Goal: Task Accomplishment & Management: Manage account settings

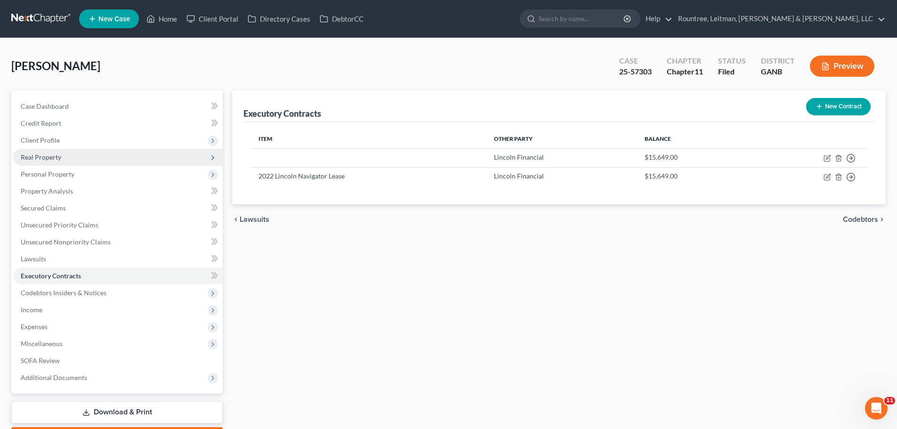
click at [43, 158] on span "Real Property" at bounding box center [41, 157] width 40 height 8
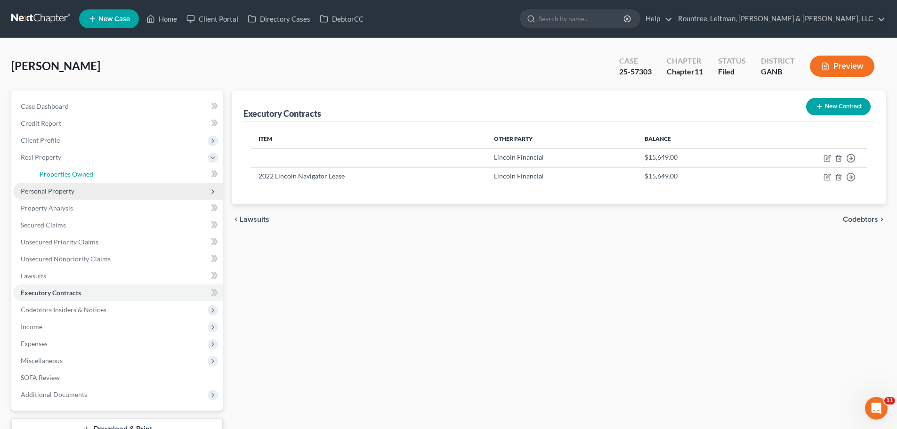
drag, startPoint x: 44, startPoint y: 169, endPoint x: 175, endPoint y: 187, distance: 132.0
click at [44, 170] on span "Properties Owned" at bounding box center [67, 174] width 54 height 8
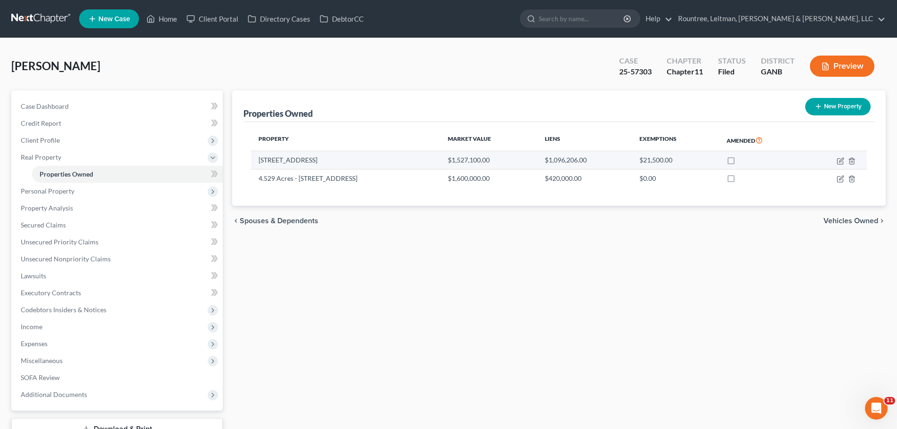
drag, startPoint x: 247, startPoint y: 160, endPoint x: 328, endPoint y: 163, distance: 80.6
click at [328, 163] on div "Property Market Value Liens Exemptions Amended [STREET_ADDRESS] $1,527,100.00 $…" at bounding box center [558, 164] width 631 height 84
click at [331, 164] on td "[STREET_ADDRESS]" at bounding box center [345, 160] width 189 height 18
drag, startPoint x: 333, startPoint y: 163, endPoint x: 260, endPoint y: 162, distance: 73.0
click at [260, 162] on td "[STREET_ADDRESS]" at bounding box center [345, 160] width 189 height 18
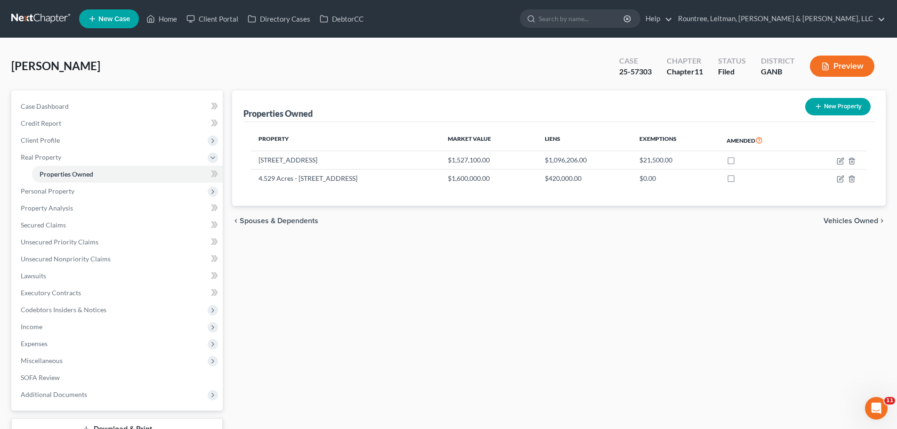
copy td "[STREET_ADDRESS]"
click at [841, 160] on icon "button" at bounding box center [840, 161] width 8 height 8
select select "10"
select select "0"
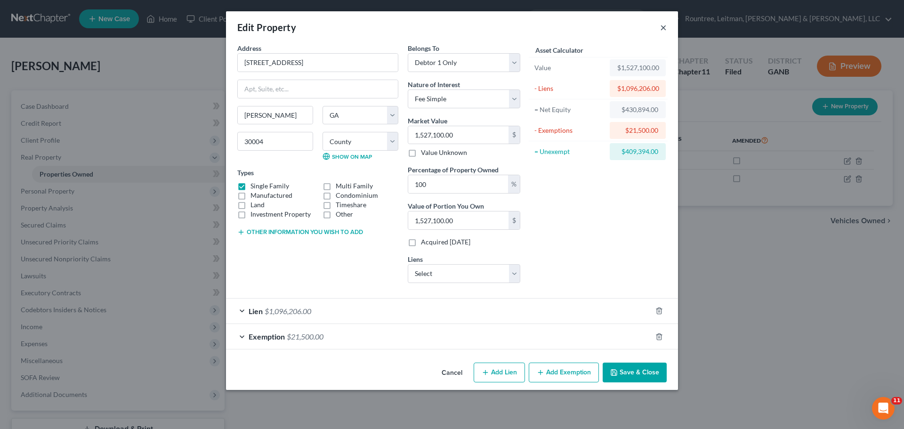
click at [661, 26] on button "×" at bounding box center [663, 27] width 7 height 11
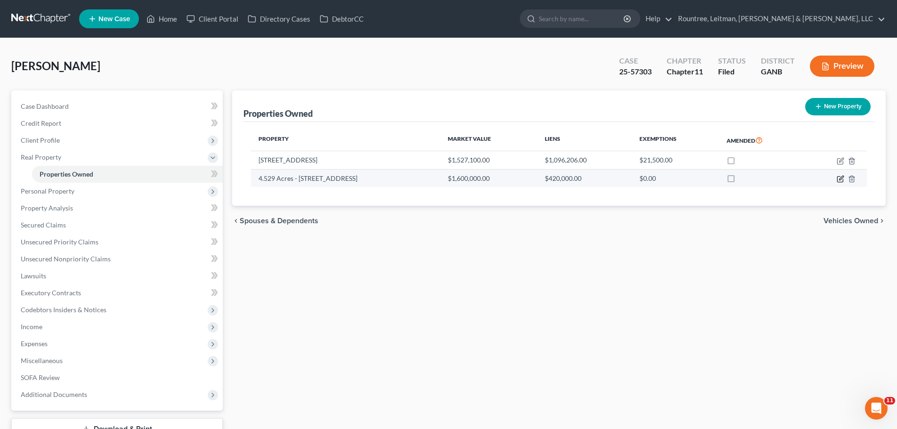
click at [838, 181] on icon "button" at bounding box center [840, 179] width 8 height 8
select select "10"
select select "59"
select select "3"
select select "1"
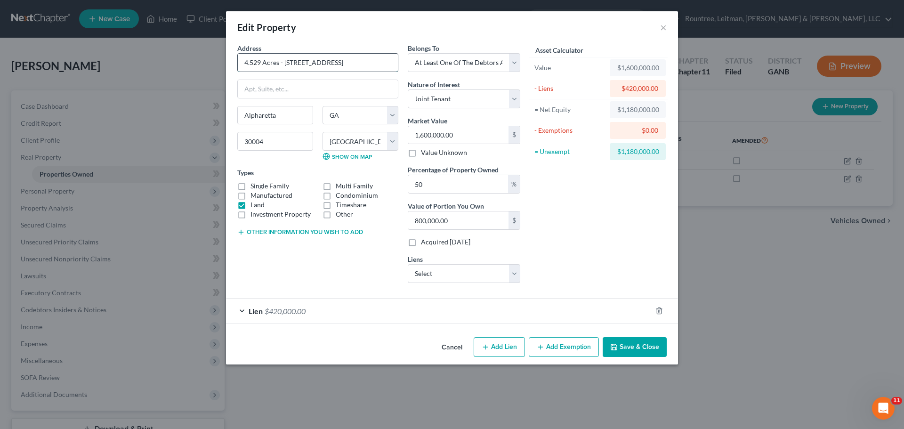
drag, startPoint x: 348, startPoint y: 66, endPoint x: 282, endPoint y: 66, distance: 65.9
click at [282, 66] on input "4.529 Acres - [STREET_ADDRESS]" at bounding box center [318, 63] width 160 height 18
